Goal: Task Accomplishment & Management: Complete application form

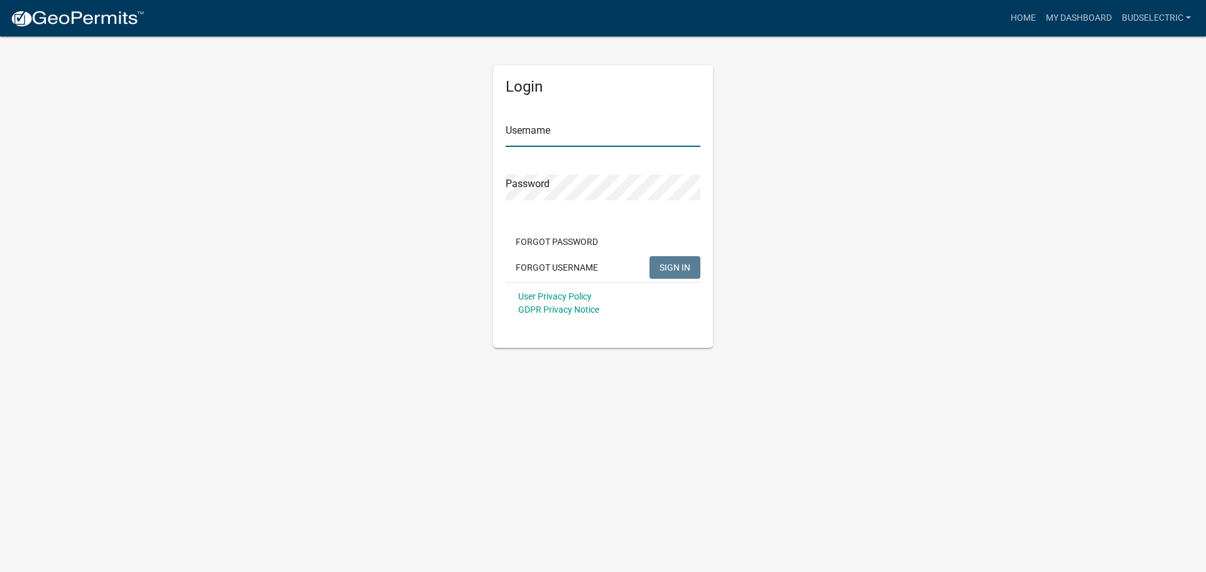
type input "budselectric"
click at [677, 229] on form "Username budselectric Password Forgot Password Forgot Username SIGN IN User Pri…" at bounding box center [603, 214] width 195 height 221
click at [673, 264] on span "SIGN IN" at bounding box center [675, 267] width 31 height 10
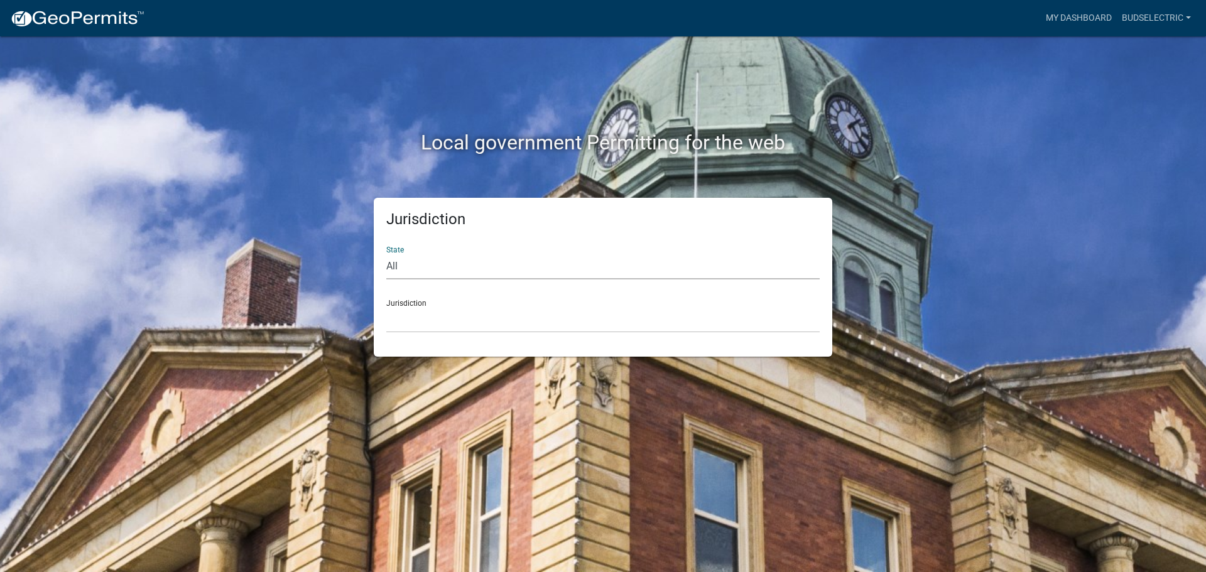
click at [466, 269] on select "All [US_STATE] [US_STATE] [US_STATE] [US_STATE] [US_STATE] [US_STATE] [US_STATE…" at bounding box center [603, 267] width 434 height 26
select select "[US_STATE]"
click at [386, 254] on select "All [US_STATE] [US_STATE] [US_STATE] [US_STATE] [US_STATE] [US_STATE] [US_STATE…" at bounding box center [603, 267] width 434 height 26
click at [423, 322] on select "City of [GEOGRAPHIC_DATA], [US_STATE] City of [GEOGRAPHIC_DATA], [US_STATE] Cit…" at bounding box center [603, 320] width 434 height 26
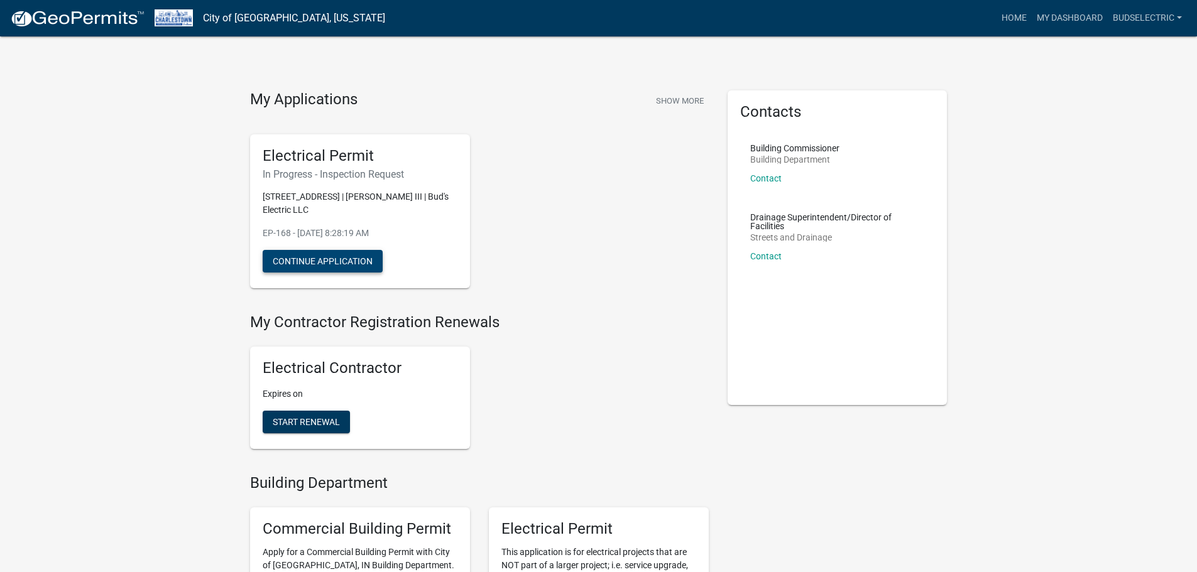
click at [366, 259] on button "Continue Application" at bounding box center [323, 261] width 120 height 23
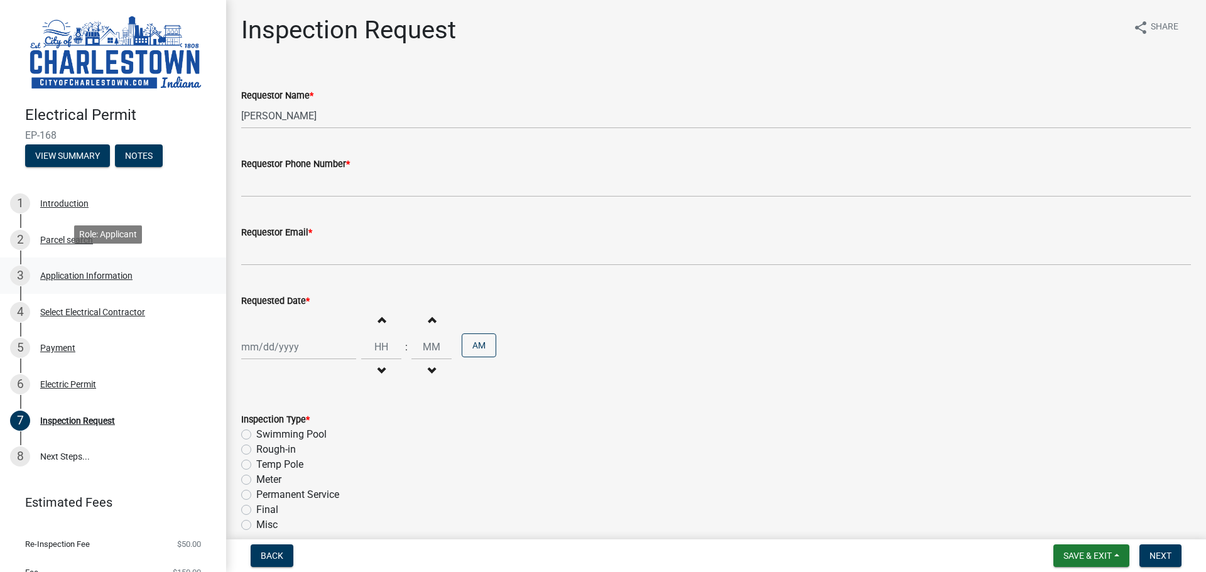
scroll to position [43, 0]
